Goal: Information Seeking & Learning: Stay updated

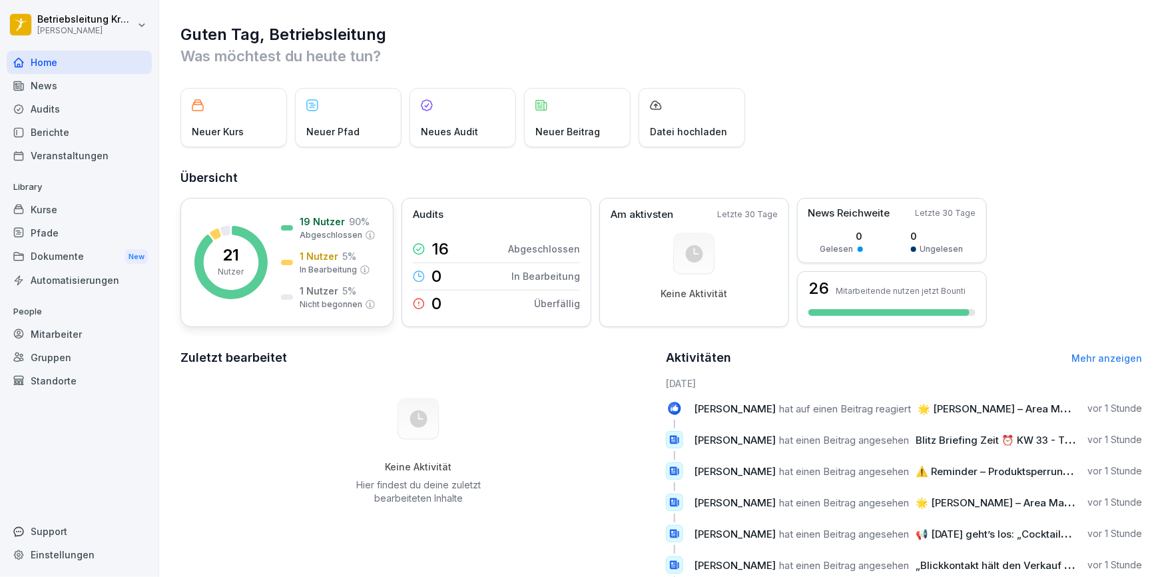
click at [233, 270] on p "Nutzer" at bounding box center [231, 272] width 26 height 12
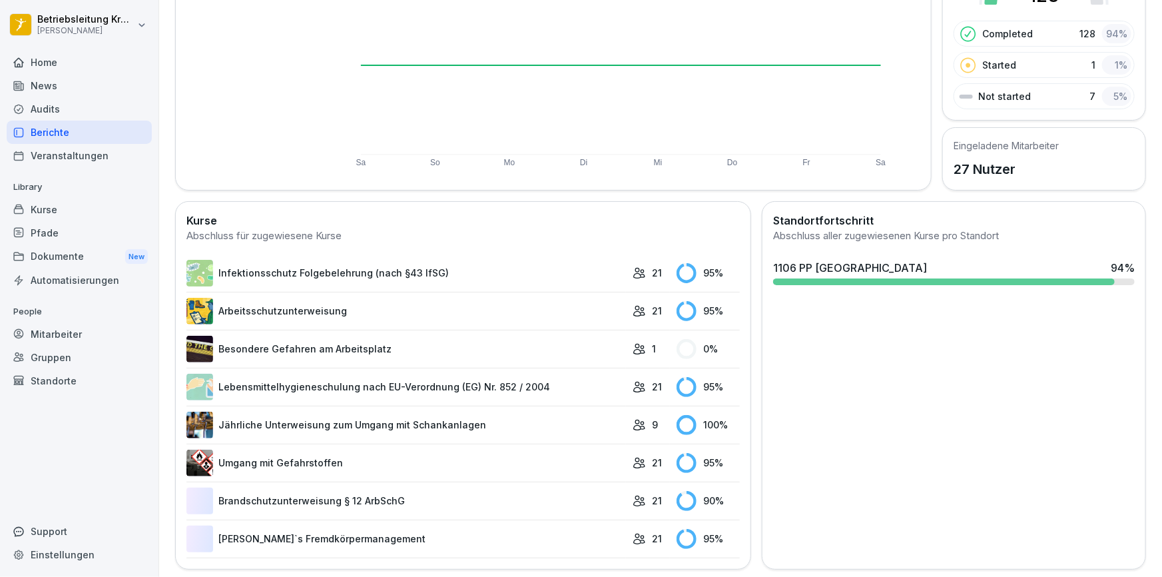
scroll to position [195, 0]
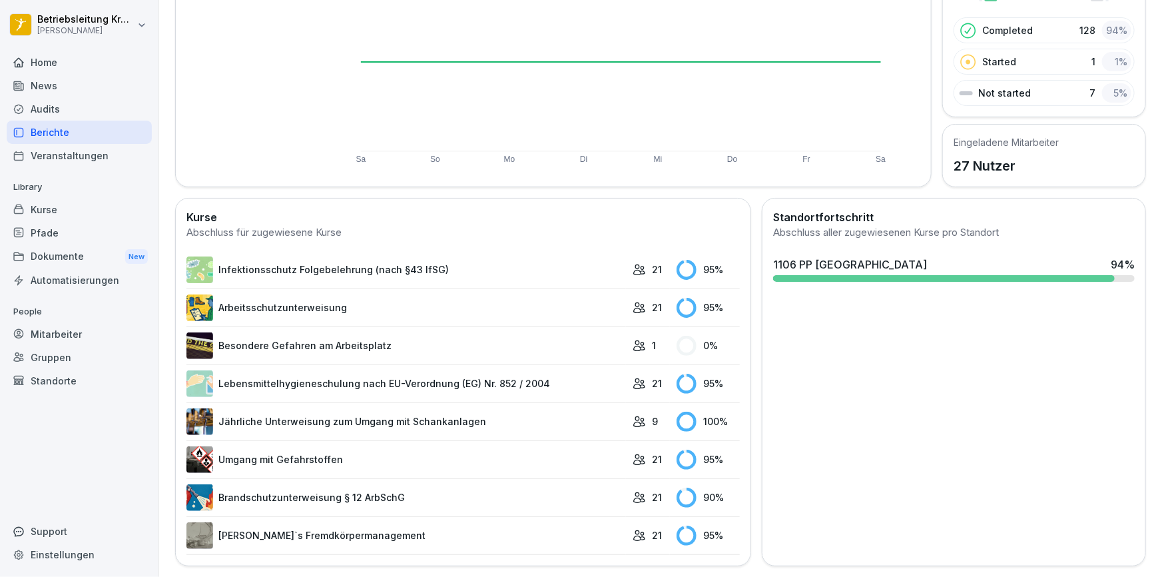
click at [349, 338] on link "Besondere Gefahren am Arbeitsplatz" at bounding box center [405, 345] width 439 height 27
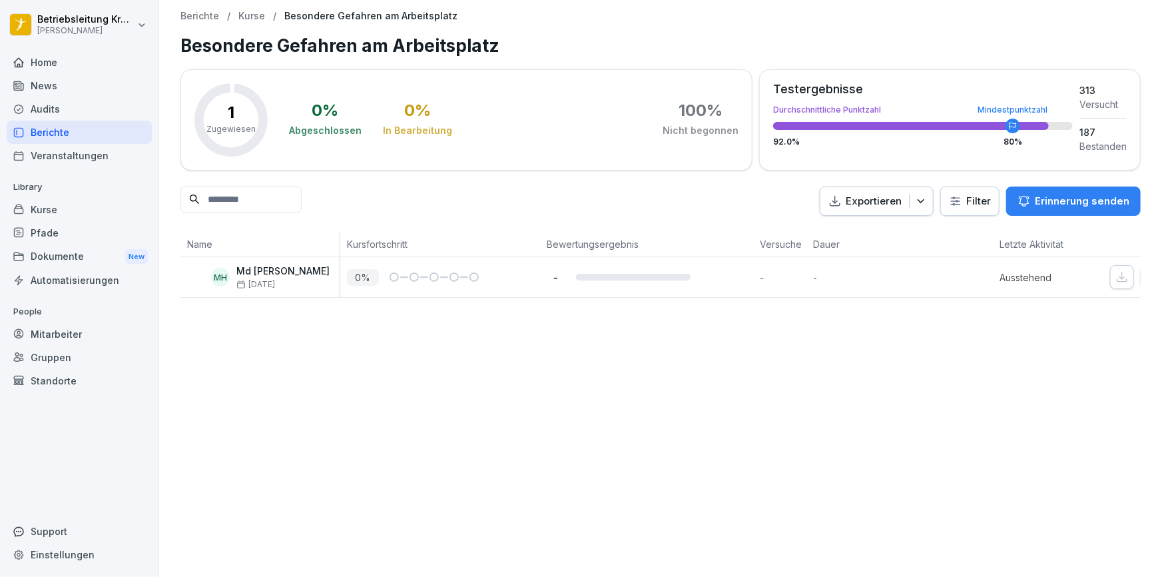
click at [69, 67] on div "Home" at bounding box center [79, 62] width 145 height 23
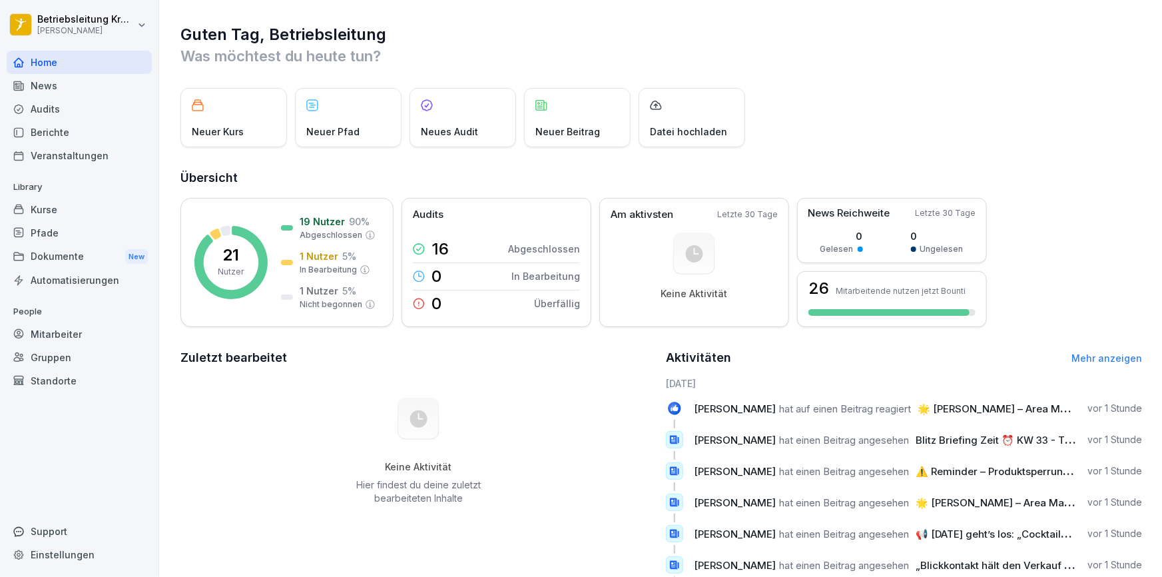
click at [72, 87] on div "News" at bounding box center [79, 85] width 145 height 23
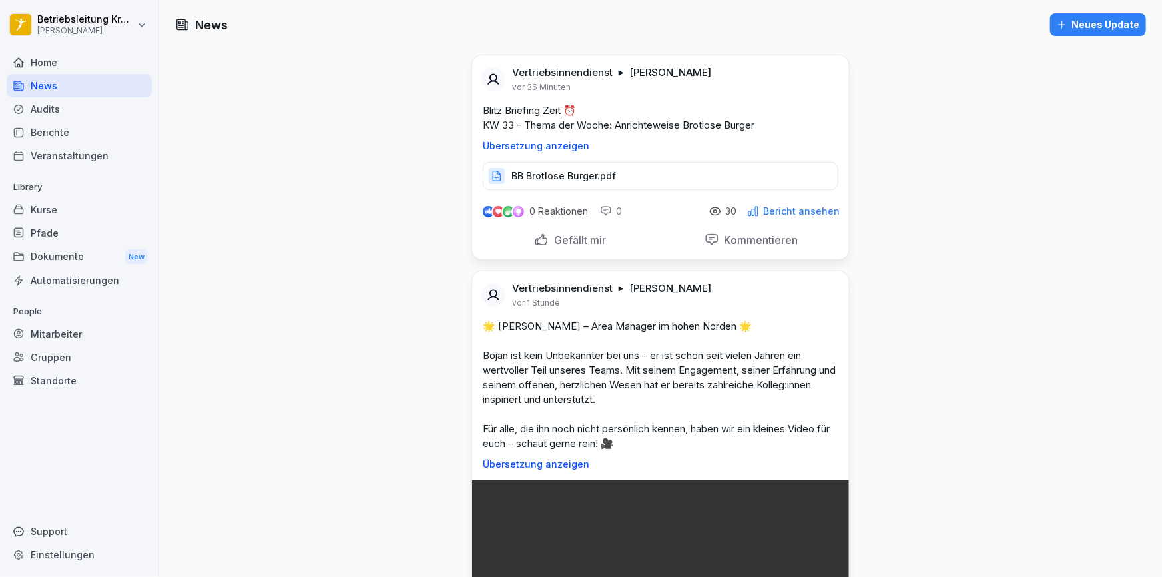
click at [565, 171] on p "BB Brotlose Burger.pdf" at bounding box center [563, 175] width 105 height 13
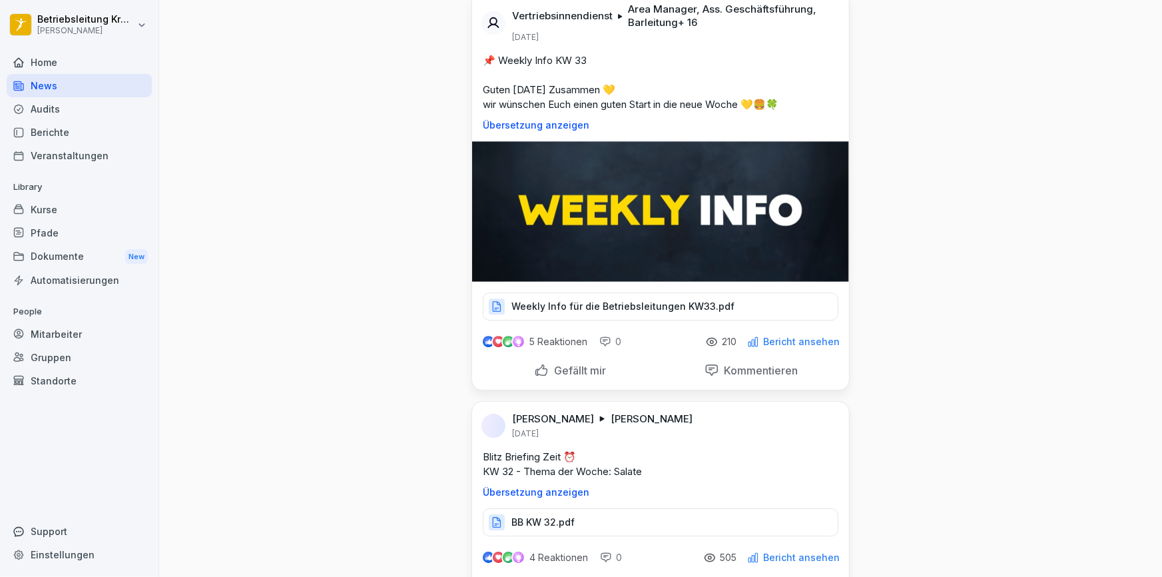
scroll to position [7001, 0]
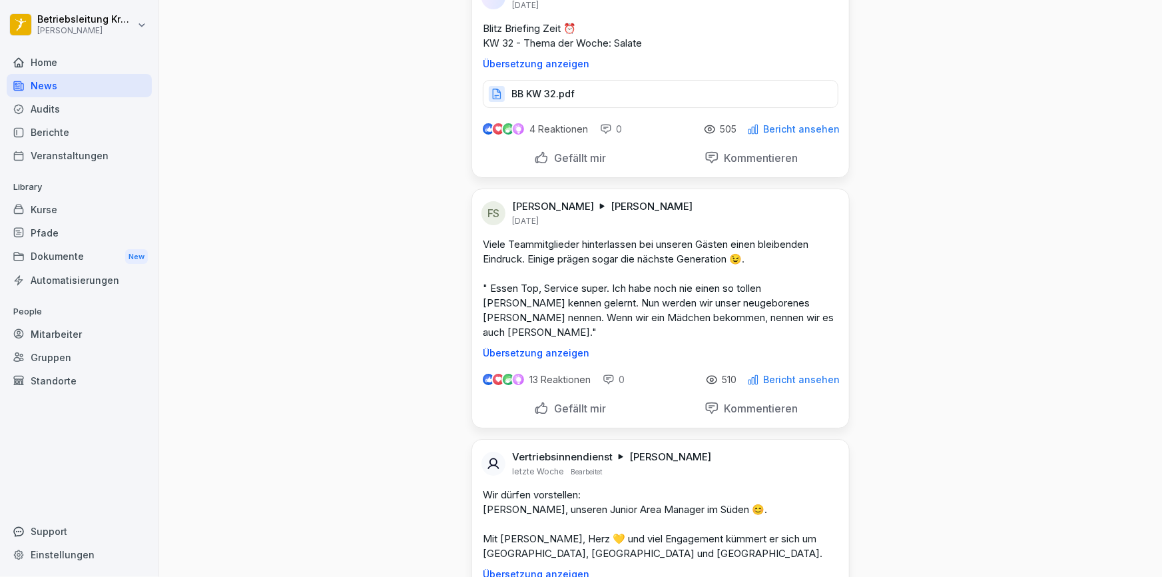
scroll to position [7485, 0]
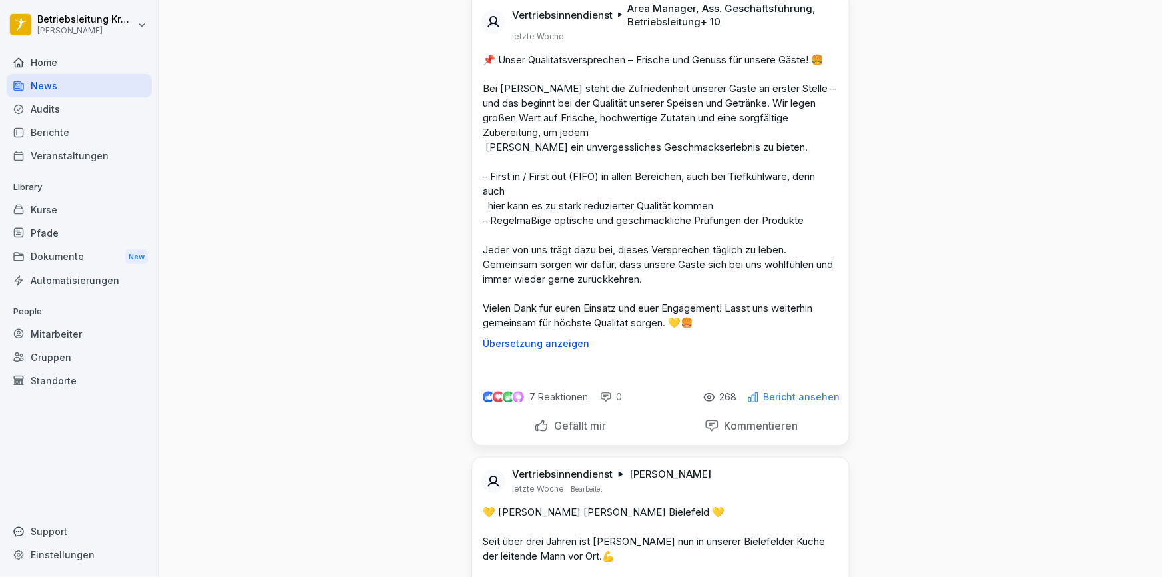
scroll to position [11420, 0]
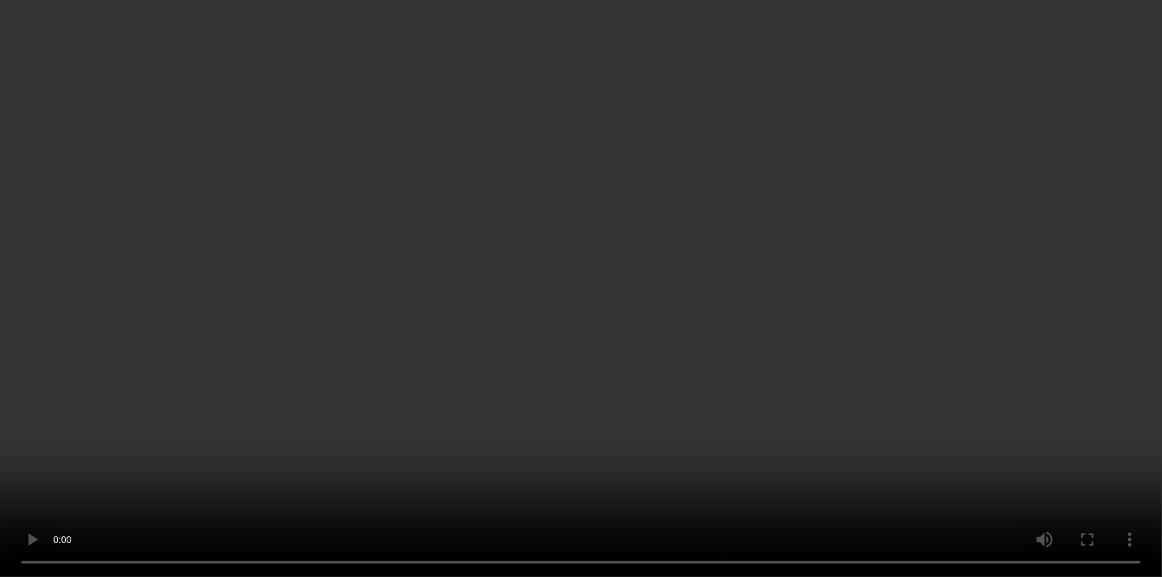
scroll to position [11238, 0]
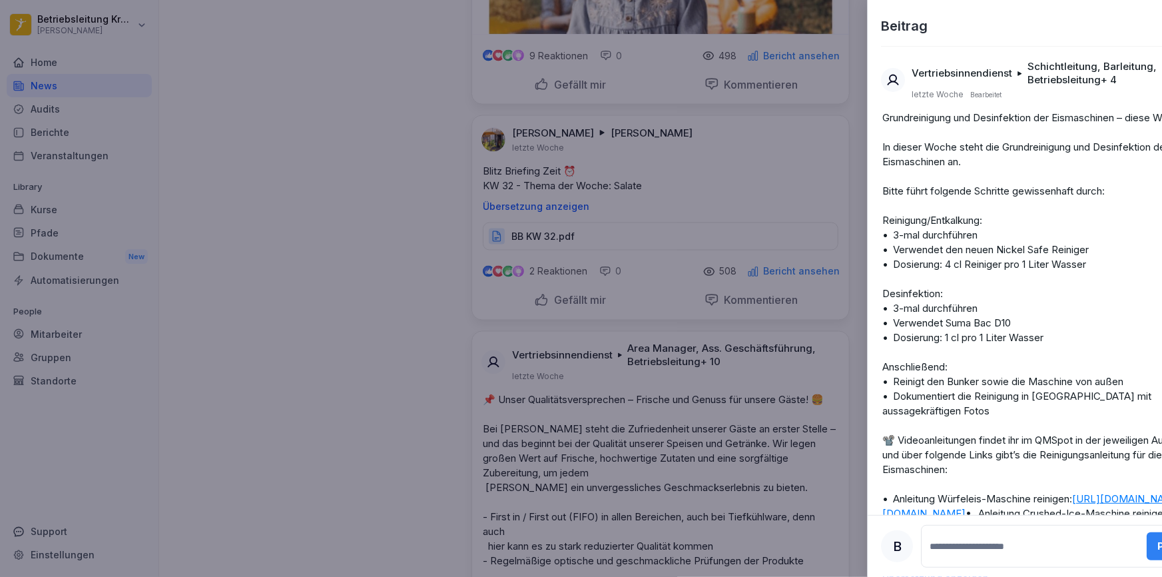
click at [290, 258] on div at bounding box center [581, 288] width 1162 height 577
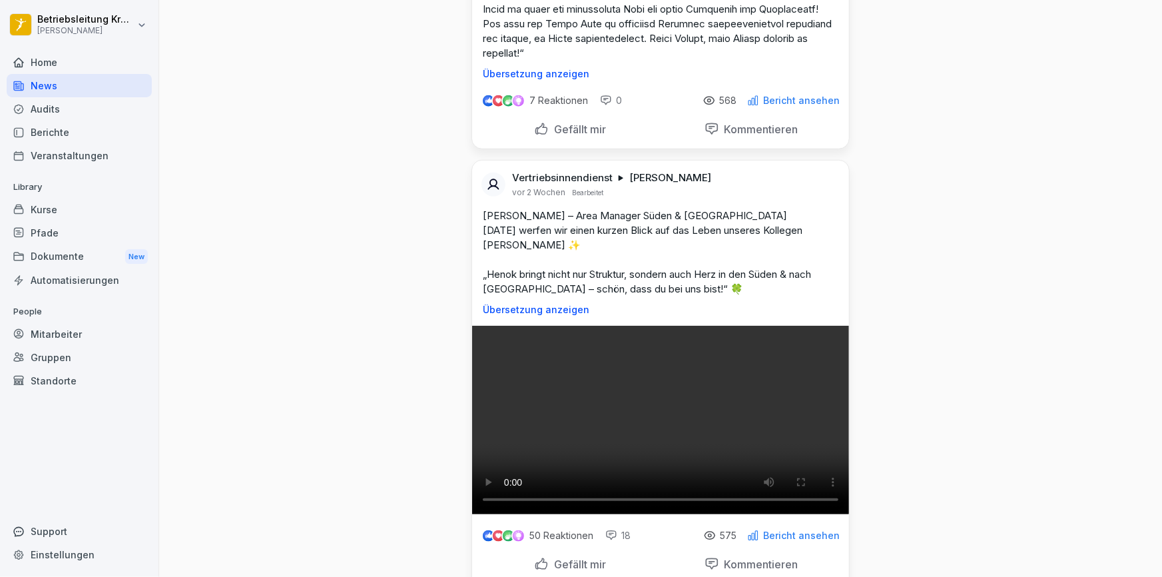
scroll to position [15838, 0]
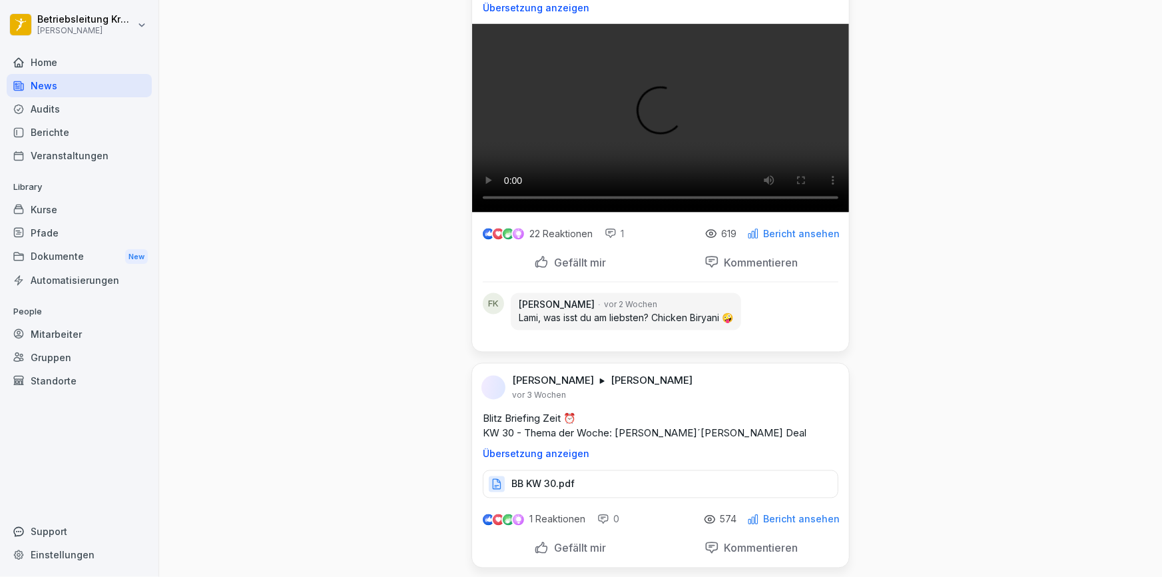
scroll to position [21467, 0]
